Goal: Task Accomplishment & Management: Use online tool/utility

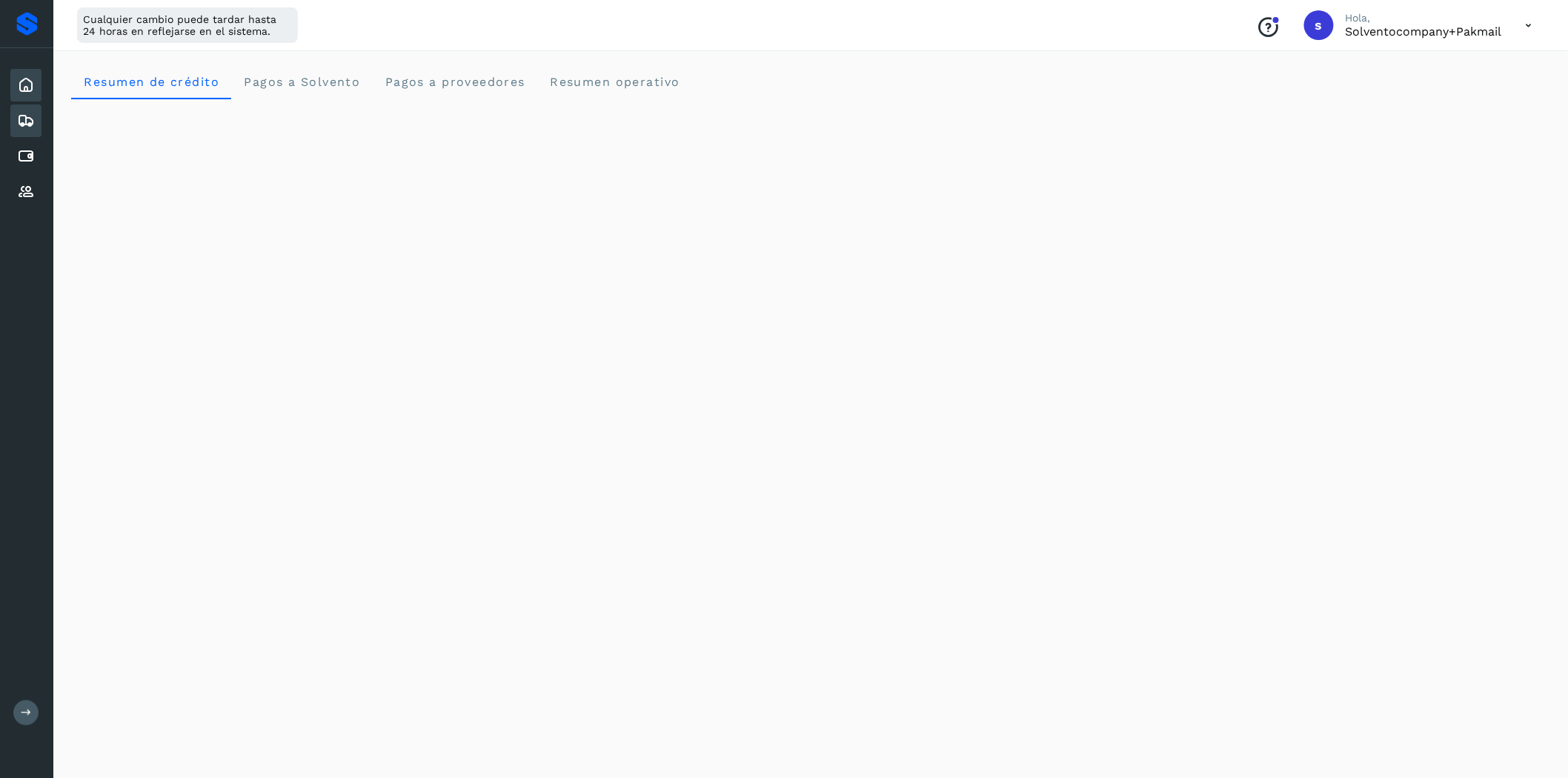
click at [25, 113] on icon at bounding box center [25, 120] width 18 height 18
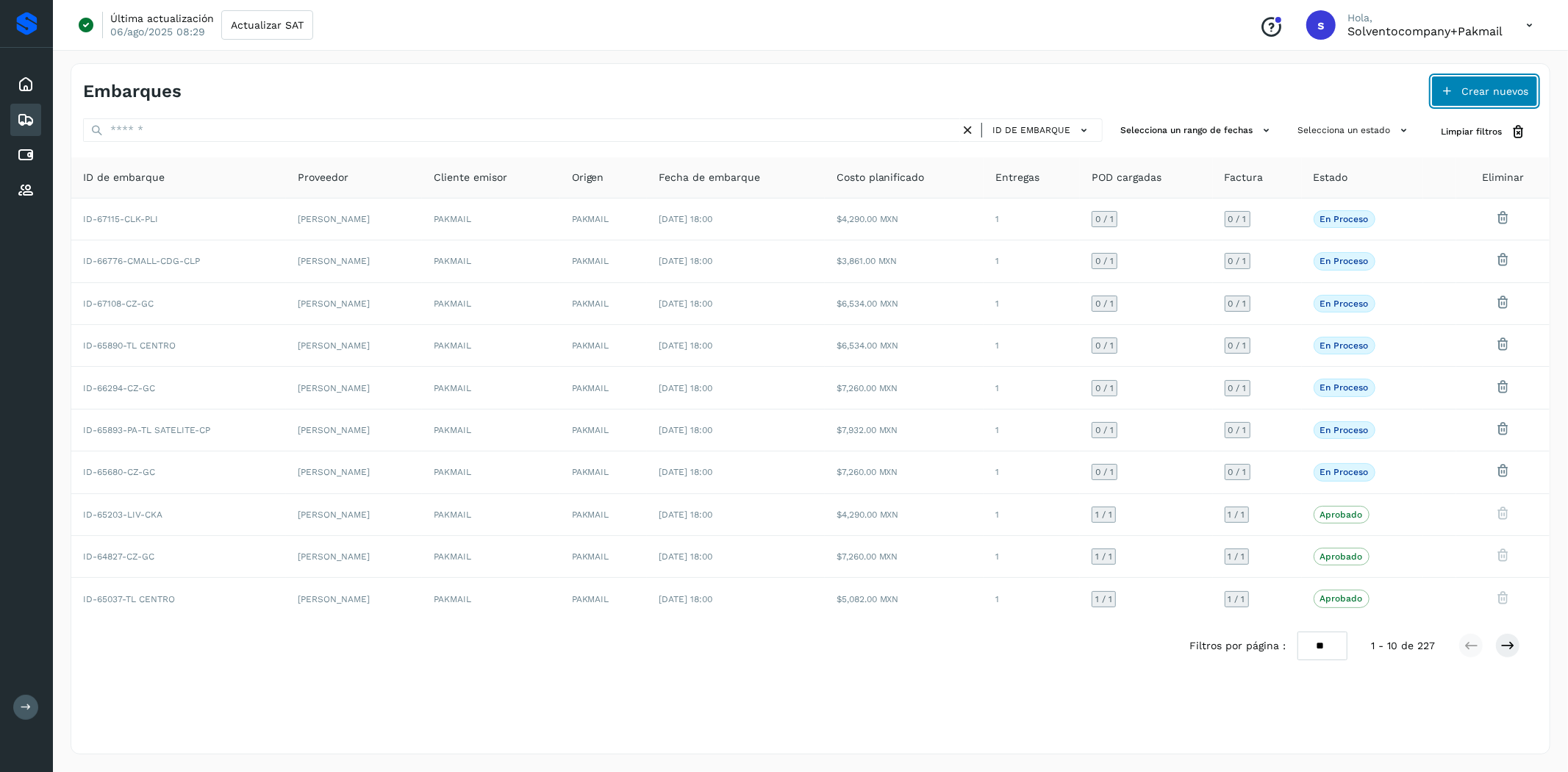
click at [1459, 85] on button "Crear nuevos" at bounding box center [1485, 90] width 107 height 30
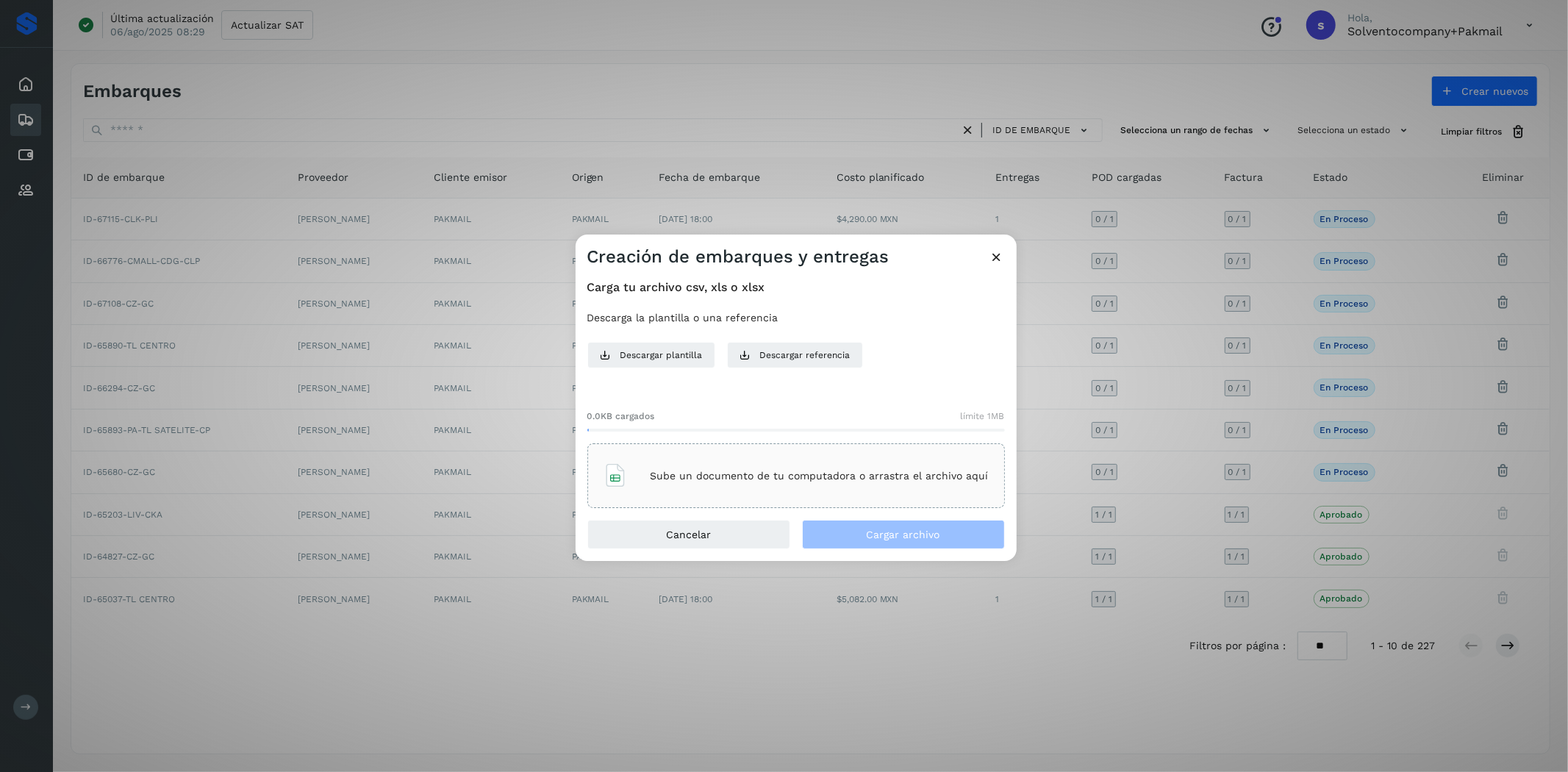
click at [870, 451] on div "Sube un documento de tu computadora o arrastra el archivo aquí" at bounding box center [796, 476] width 418 height 65
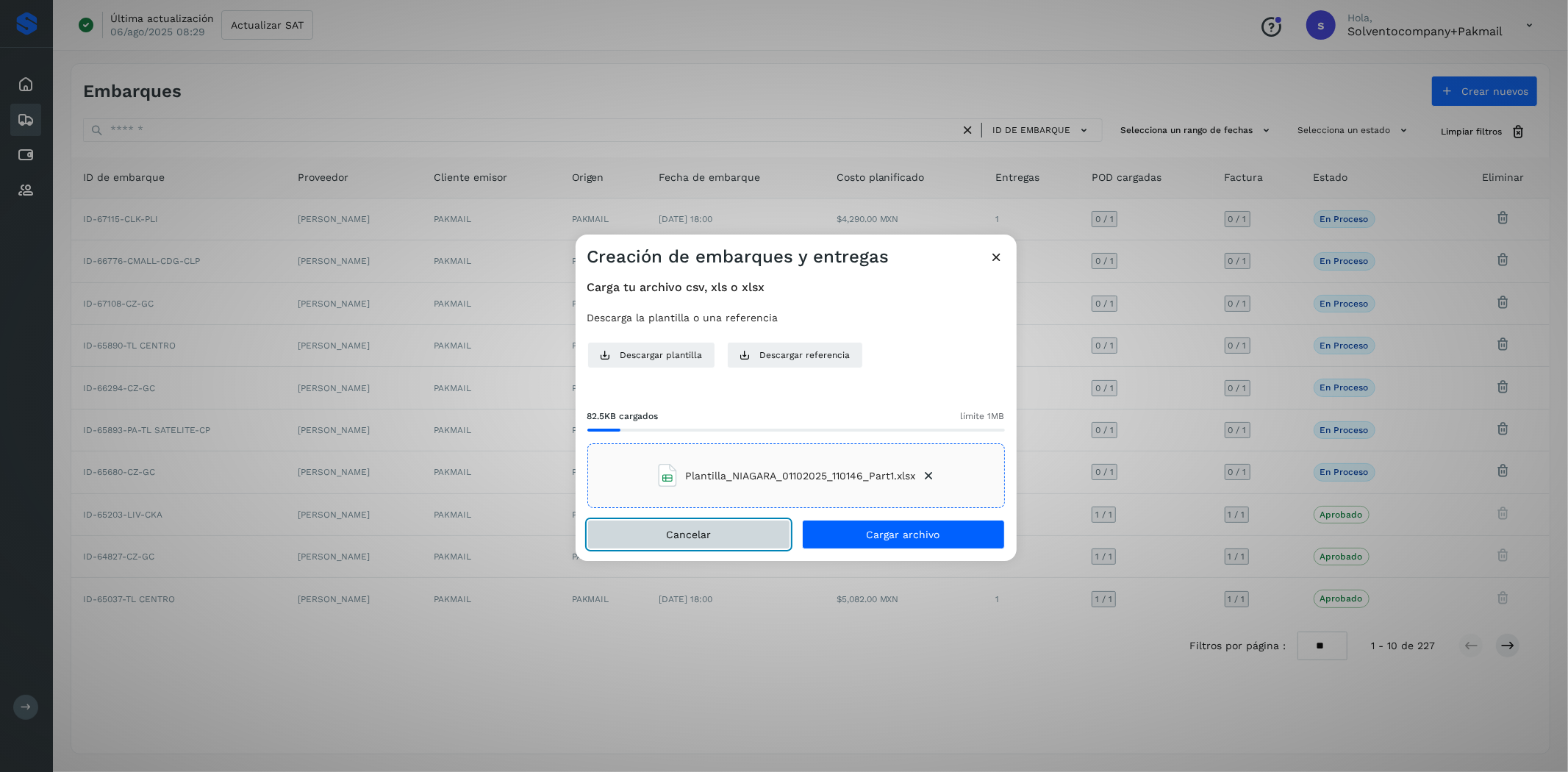
click at [692, 531] on span "Cancelar" at bounding box center [688, 534] width 45 height 10
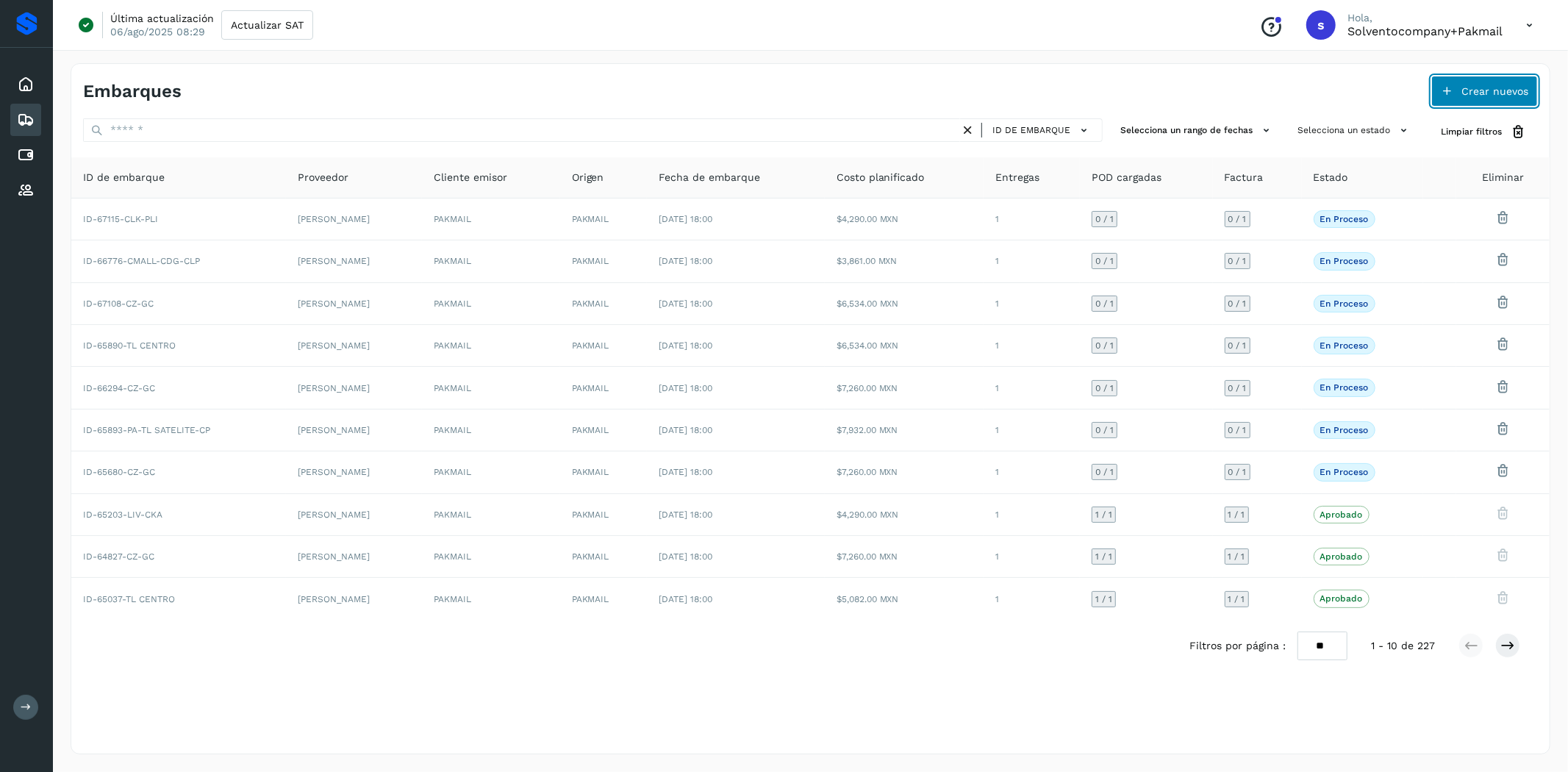
click at [1453, 85] on icon at bounding box center [1446, 90] width 12 height 12
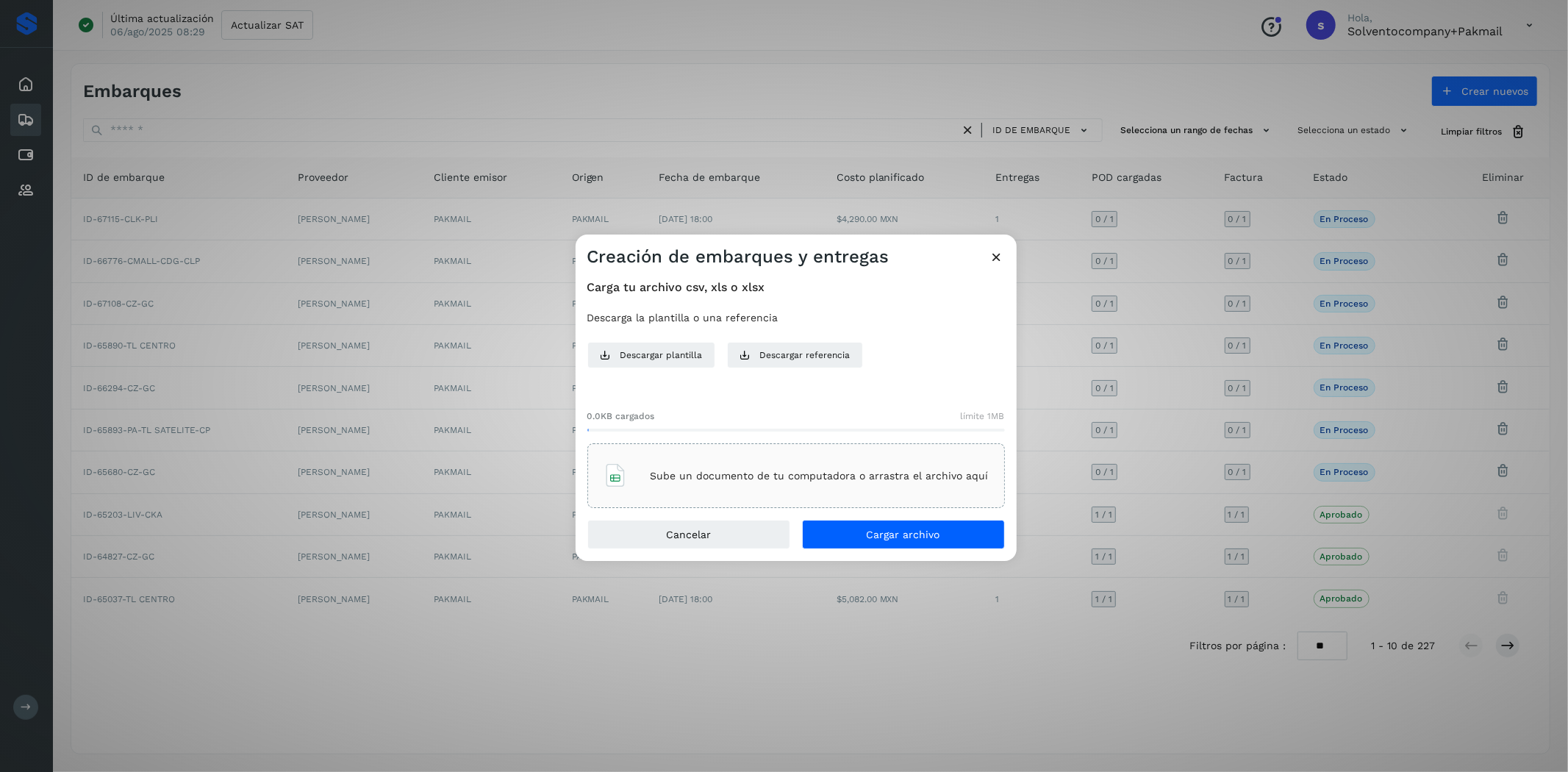
click at [673, 465] on div "Sube un documento de tu computadora o arrastra el archivo aquí" at bounding box center [796, 475] width 386 height 40
click at [747, 540] on button "Cancelar" at bounding box center [689, 534] width 203 height 30
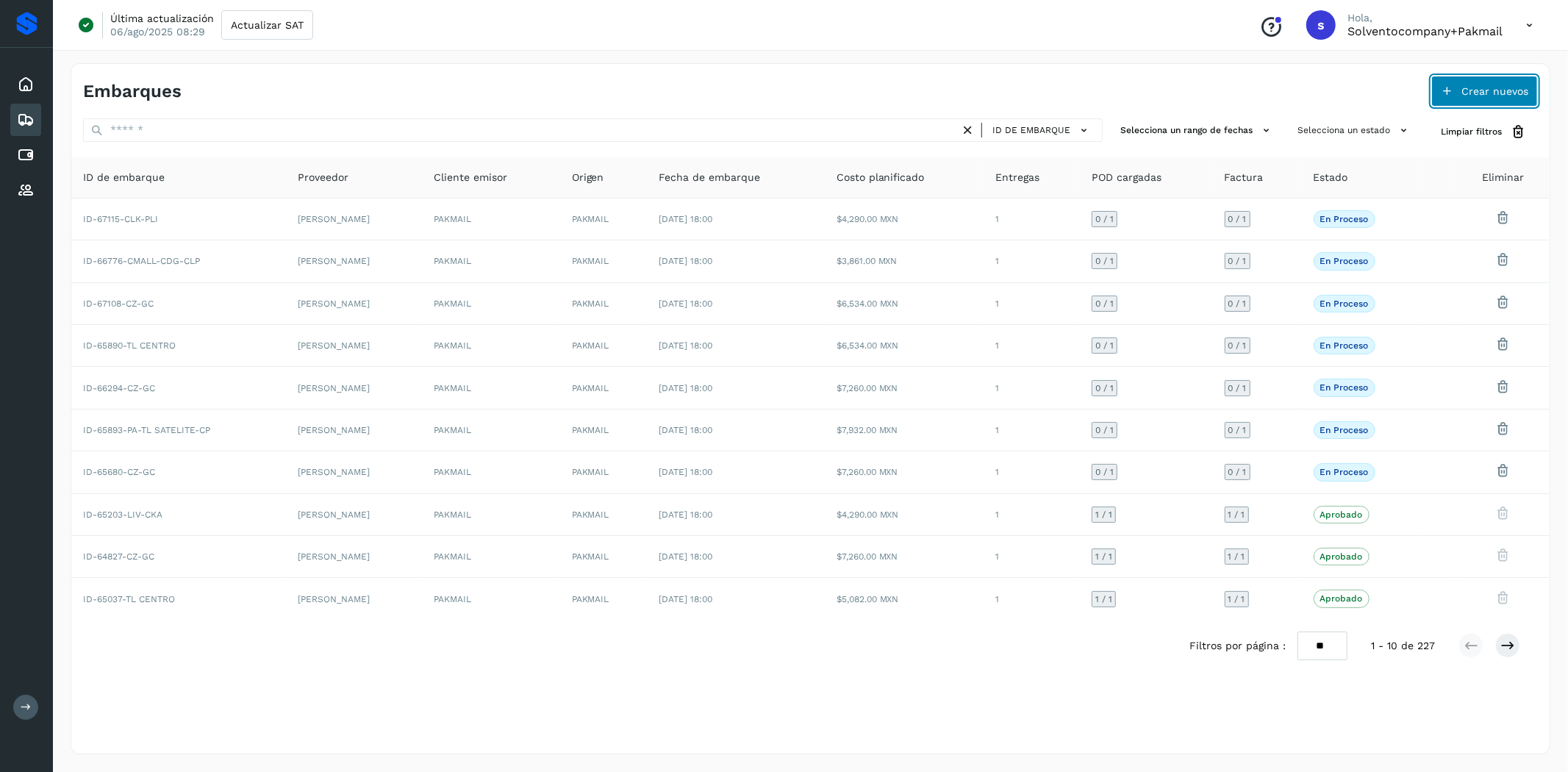
click at [1448, 85] on icon at bounding box center [1446, 90] width 12 height 12
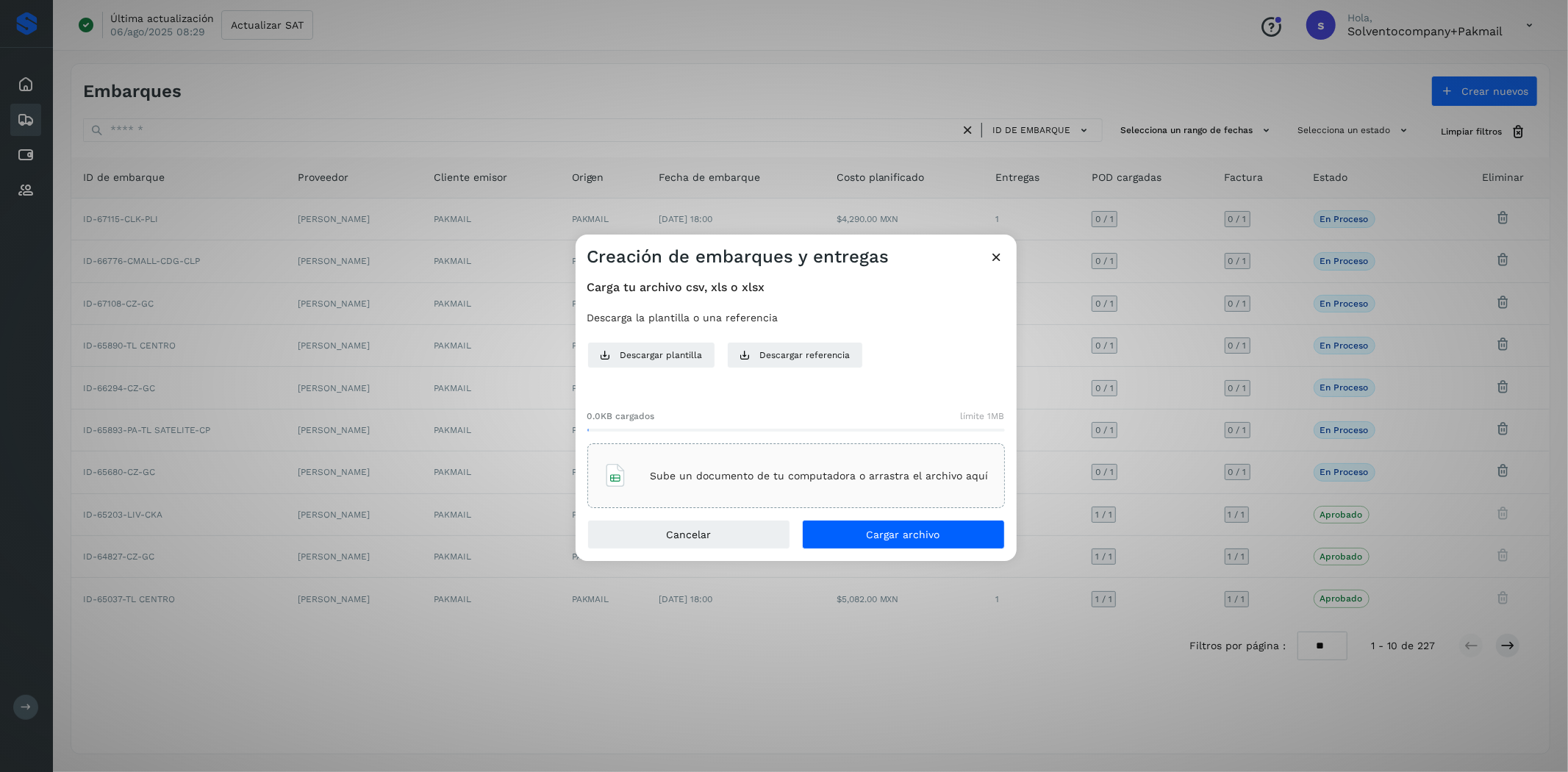
click at [772, 461] on div "Sube un documento de tu computadora o arrastra el archivo aquí" at bounding box center [796, 475] width 386 height 40
click at [873, 531] on span "Cargar archivo" at bounding box center [904, 534] width 74 height 10
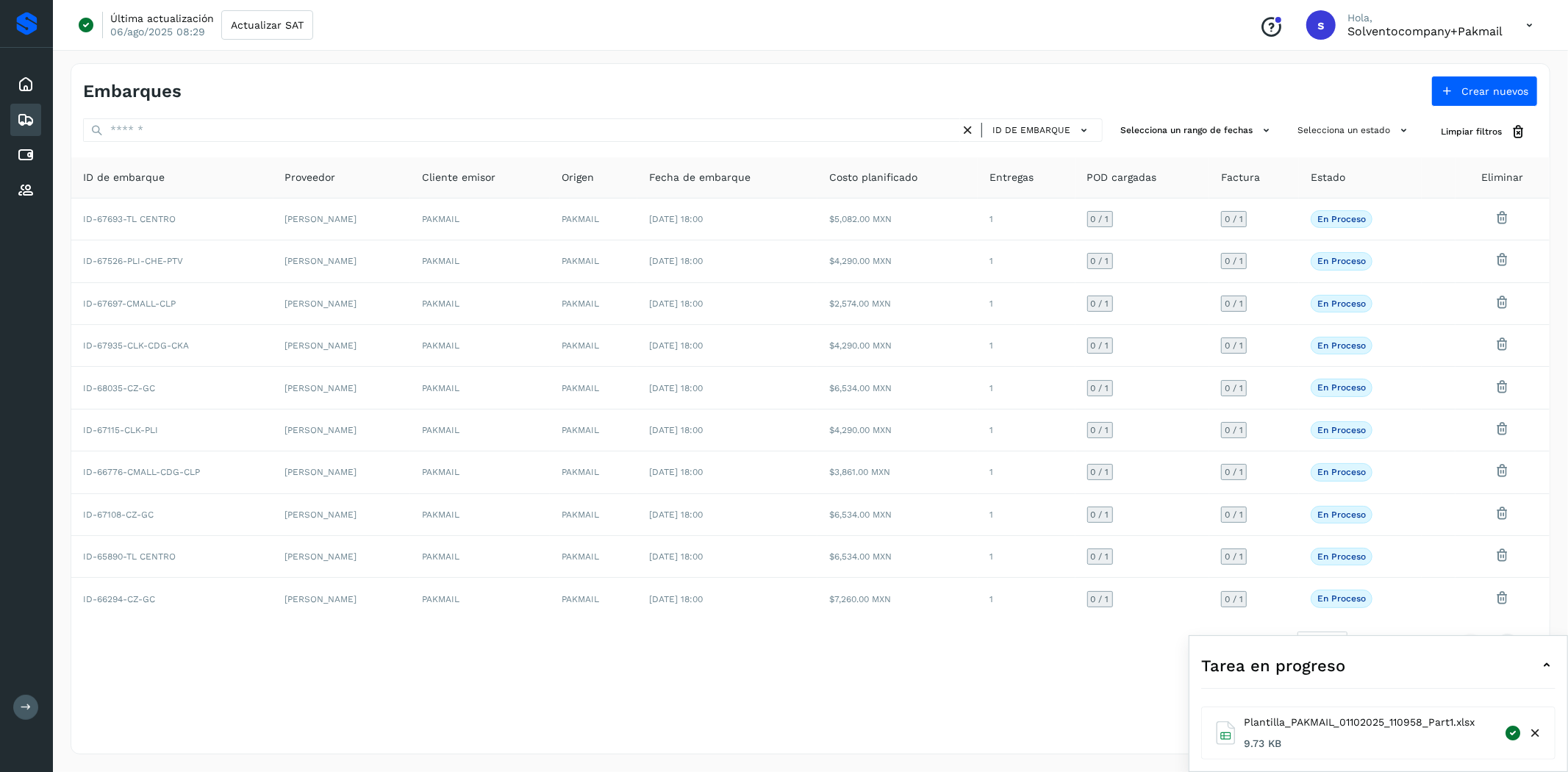
click at [1538, 661] on icon at bounding box center [1546, 665] width 18 height 18
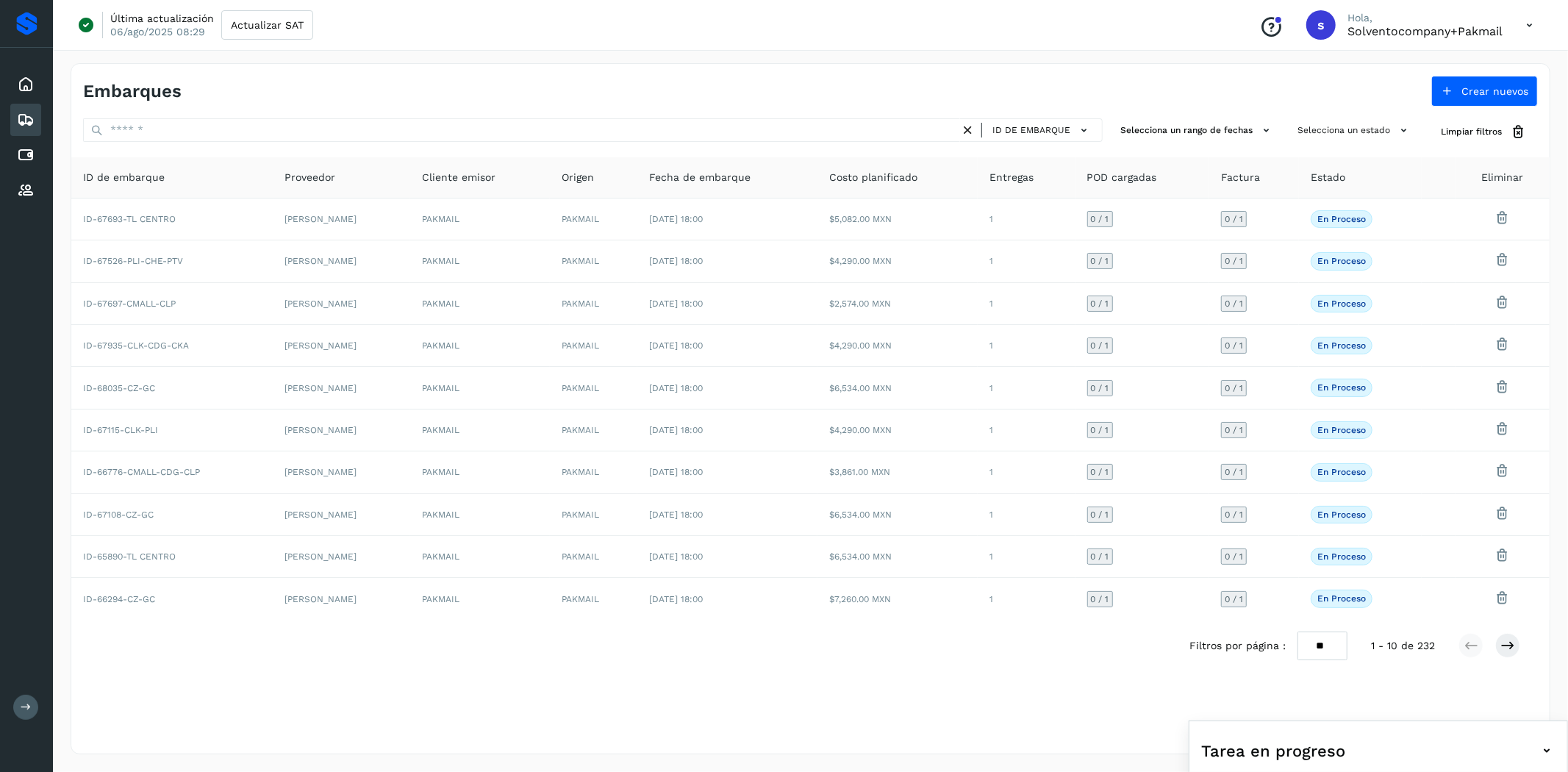
click at [1531, 20] on icon at bounding box center [1529, 25] width 30 height 30
click at [1420, 91] on div "Cerrar sesión" at bounding box center [1456, 95] width 175 height 28
